Goal: Task Accomplishment & Management: Complete application form

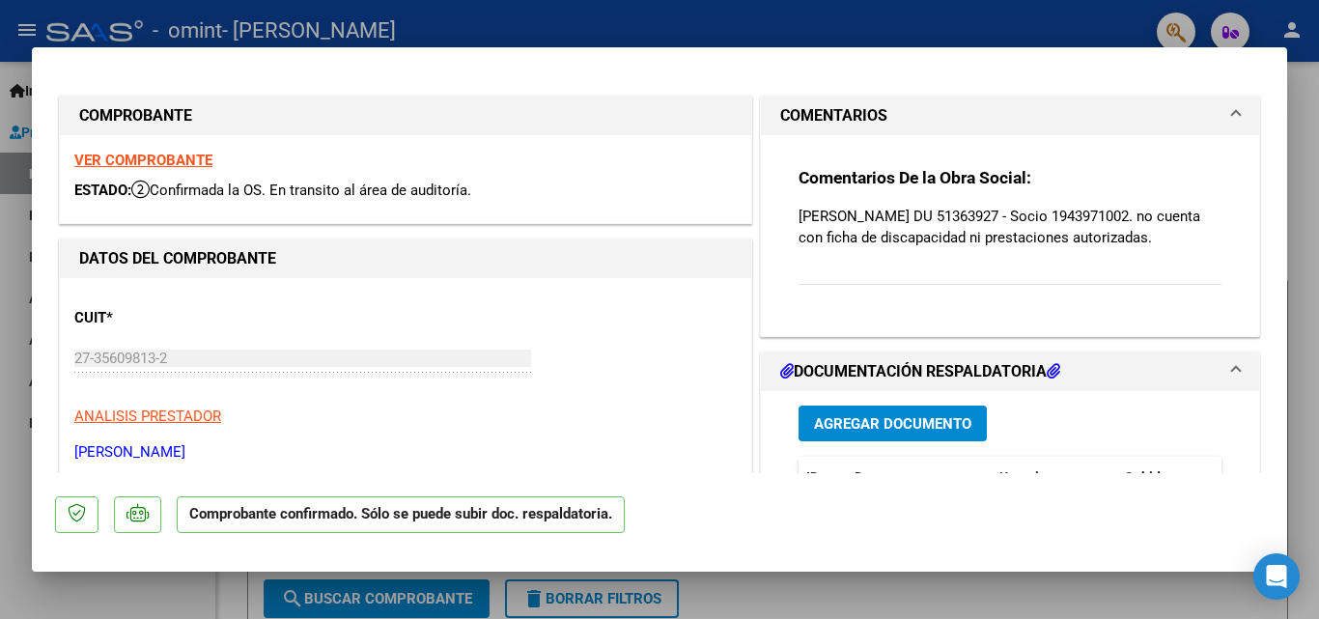
type input "$ 0,00"
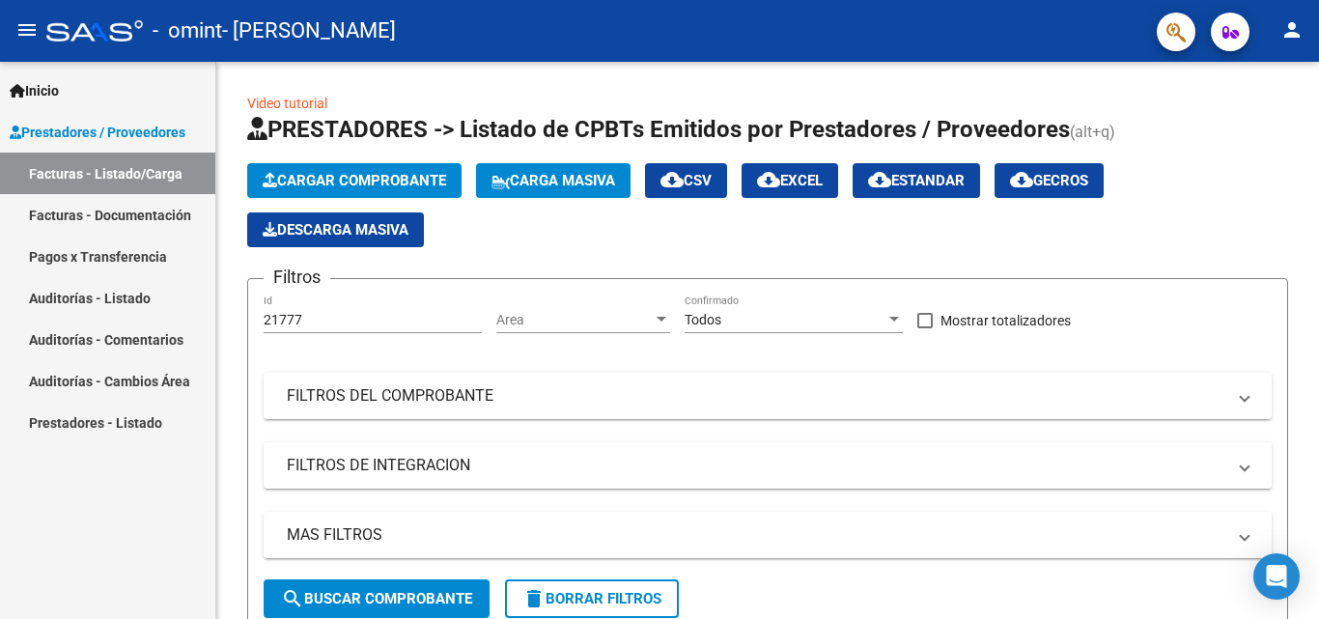
click at [113, 136] on span "Prestadores / Proveedores" at bounding box center [98, 132] width 176 height 21
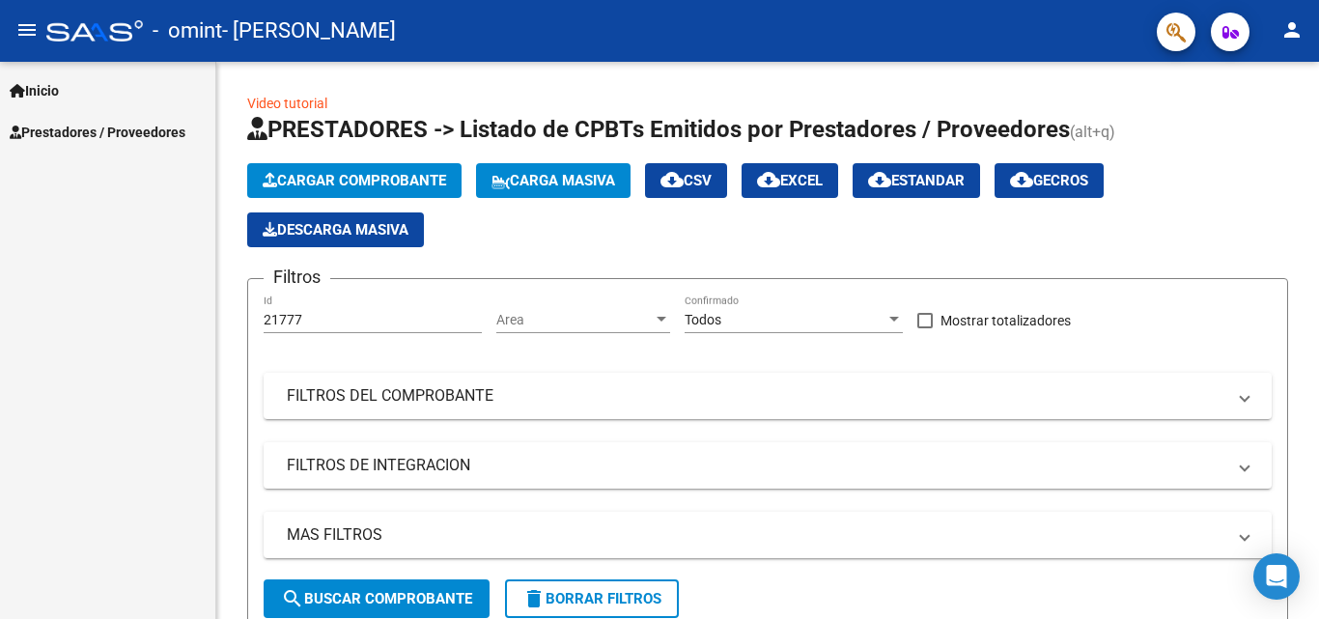
click at [113, 136] on span "Prestadores / Proveedores" at bounding box center [98, 132] width 176 height 21
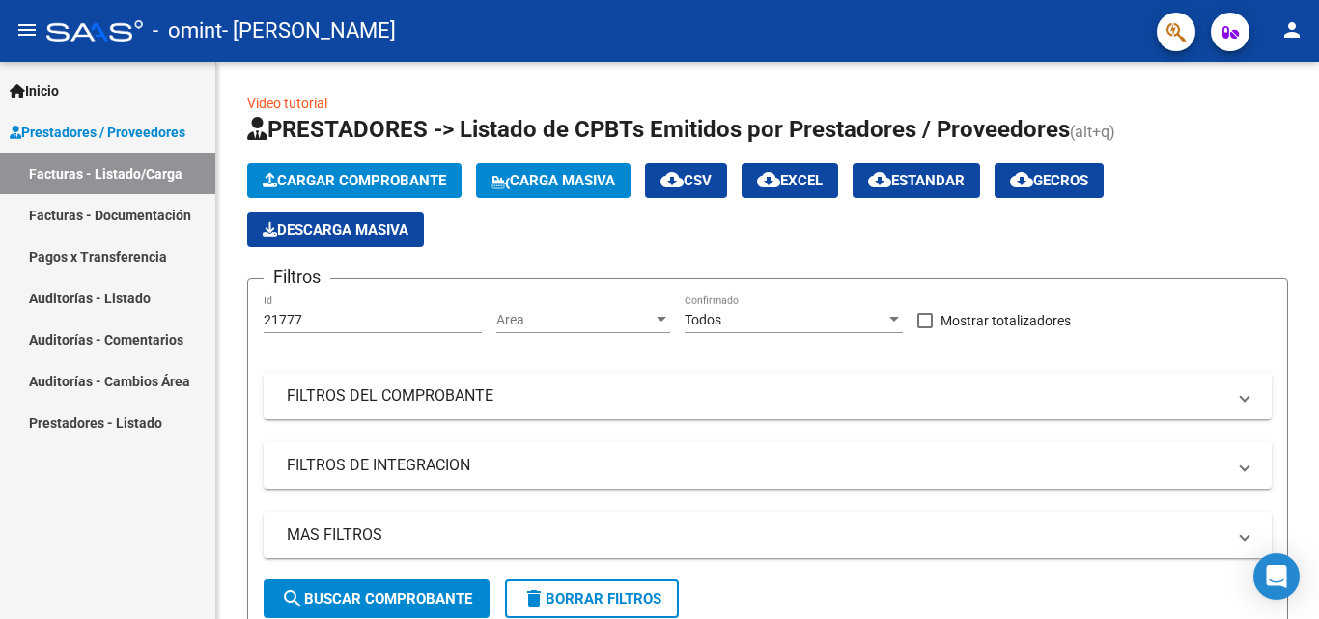
click at [38, 42] on button "menu" at bounding box center [27, 31] width 39 height 39
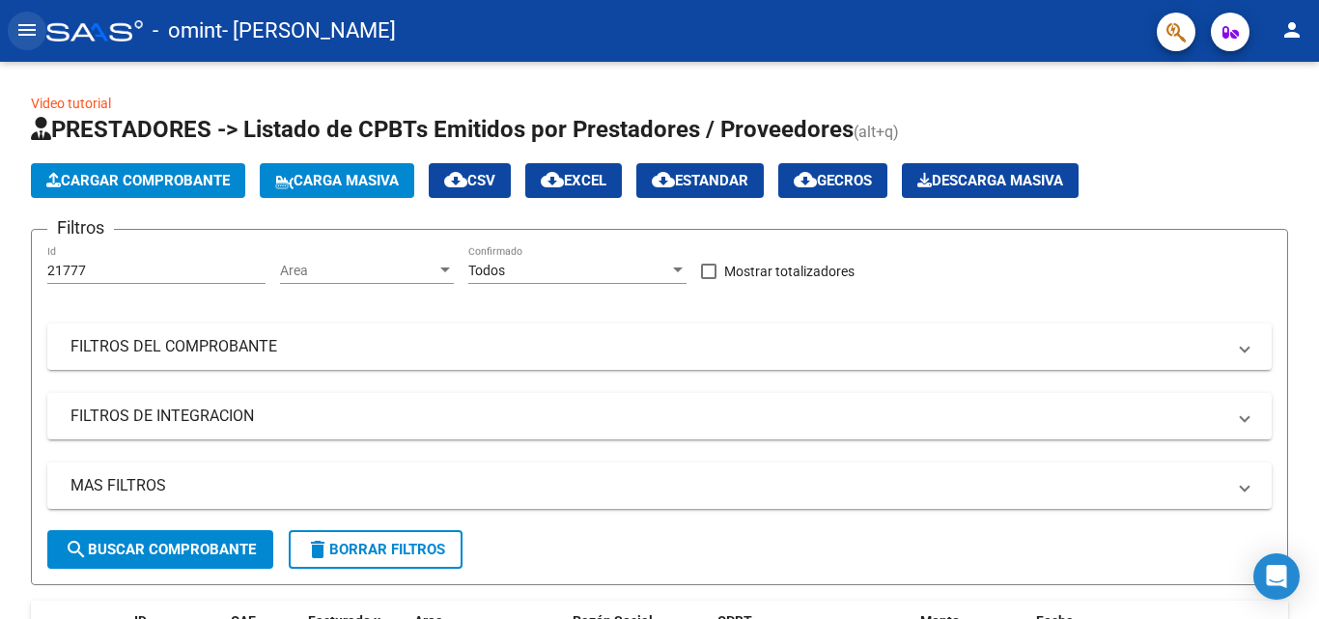
click at [38, 42] on button "menu" at bounding box center [27, 31] width 39 height 39
